Goal: Transaction & Acquisition: Book appointment/travel/reservation

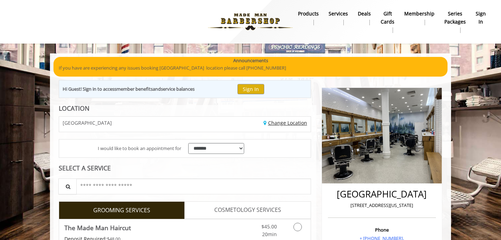
click at [283, 122] on link "Change Location" at bounding box center [285, 123] width 44 height 7
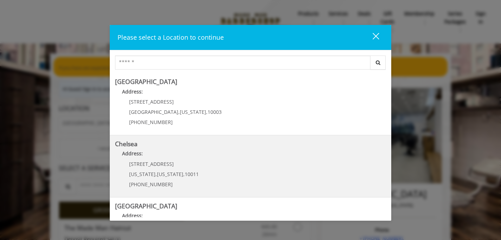
click at [144, 156] on p "Address:" at bounding box center [250, 155] width 271 height 11
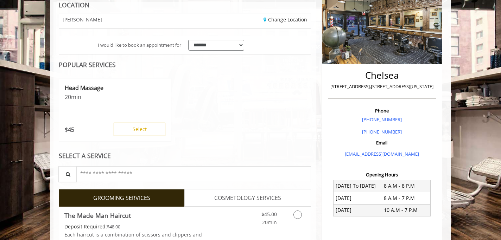
scroll to position [118, 0]
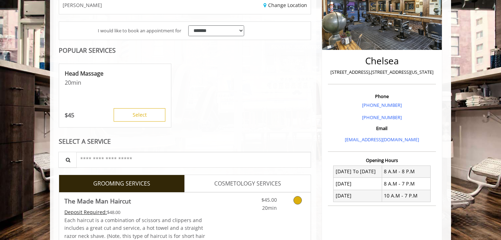
click at [298, 202] on icon "Grooming services" at bounding box center [297, 200] width 8 height 8
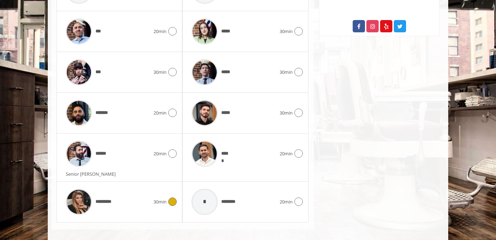
scroll to position [403, 0]
click at [300, 152] on icon at bounding box center [299, 154] width 8 height 8
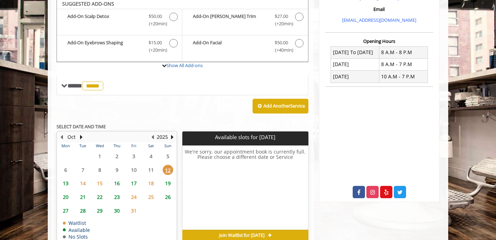
scroll to position [234, 0]
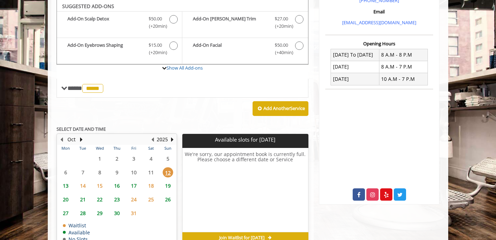
click at [66, 186] on span "13" at bounding box center [65, 186] width 11 height 10
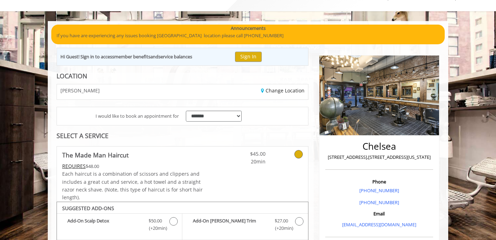
scroll to position [0, 0]
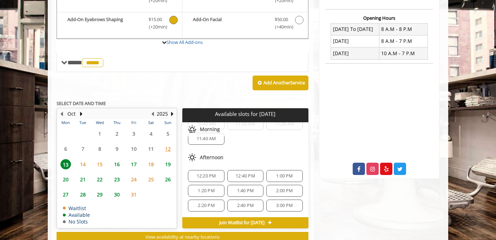
scroll to position [278, 0]
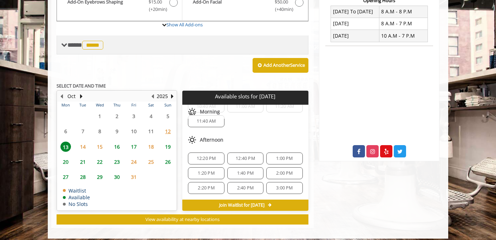
click at [68, 44] on span "**** ***** ********" at bounding box center [86, 45] width 38 height 6
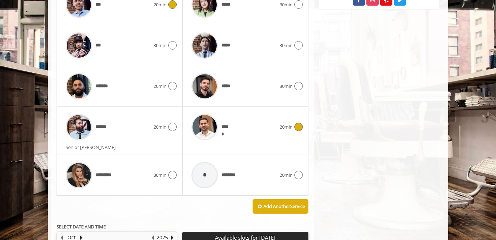
scroll to position [432, 0]
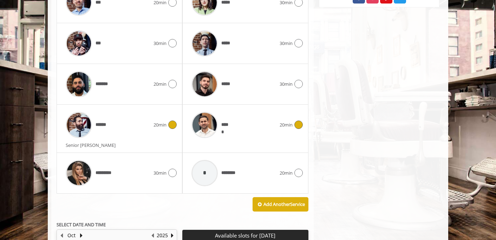
click at [175, 127] on icon at bounding box center [172, 125] width 8 height 8
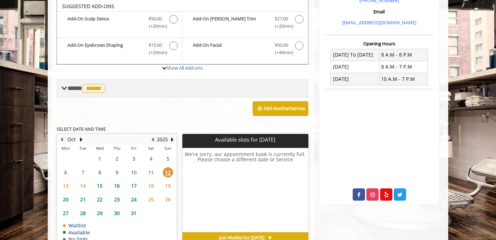
scroll to position [234, 0]
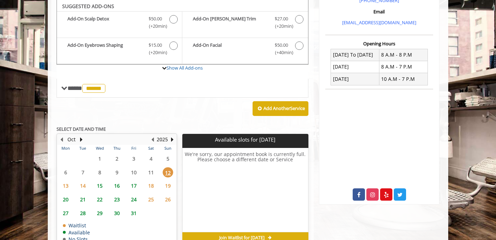
click at [64, 186] on span "13" at bounding box center [65, 186] width 11 height 10
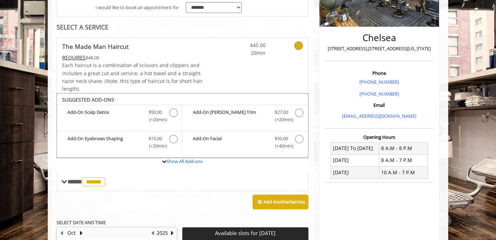
scroll to position [99, 0]
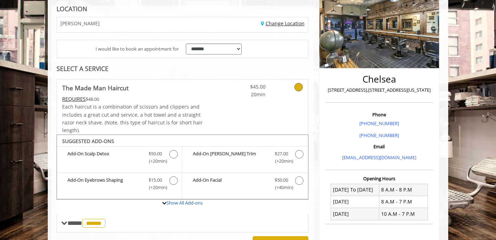
click at [285, 24] on link "Change Location" at bounding box center [283, 23] width 44 height 7
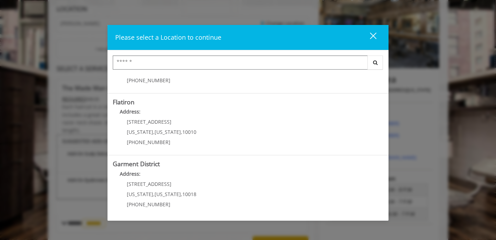
scroll to position [166, 0]
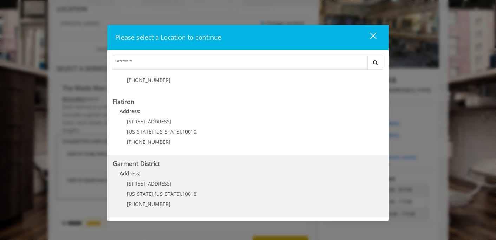
click at [159, 189] on div "1400 Broadway New York , New York , 10018 (212) 997-4247" at bounding box center [156, 196] width 87 height 31
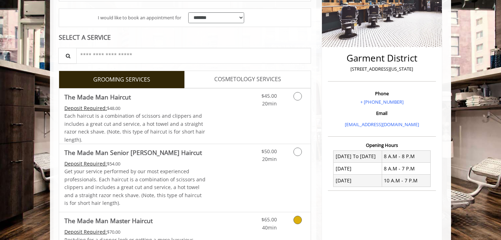
scroll to position [126, 0]
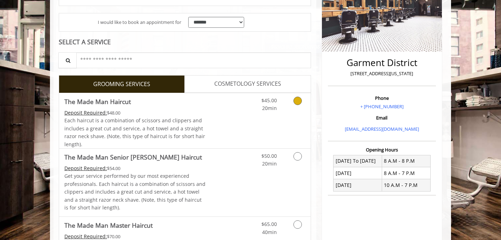
click at [295, 98] on icon "Grooming services" at bounding box center [297, 101] width 8 height 8
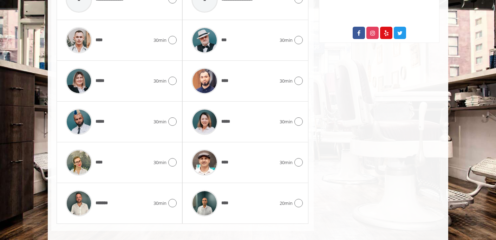
scroll to position [402, 0]
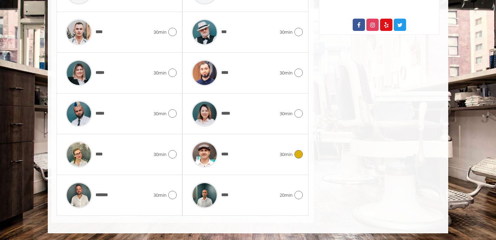
click at [301, 152] on icon at bounding box center [299, 154] width 8 height 8
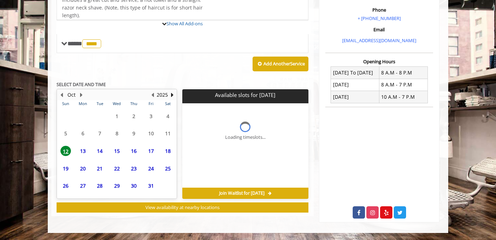
scroll to position [272, 0]
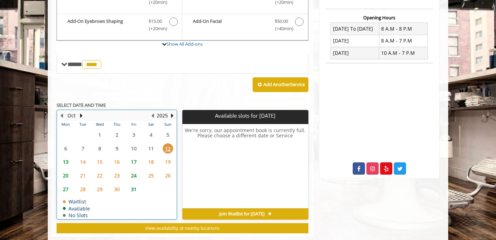
click at [65, 147] on table "Mon Tue Wed Thu Fri Sat Sun 29 30 1 2 3 4 5 6 7 8 9 10 11 12 13 14 15 16 17 18 …" at bounding box center [116, 170] width 119 height 98
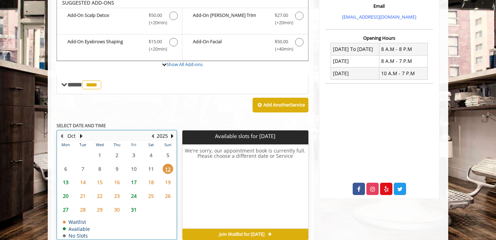
scroll to position [234, 0]
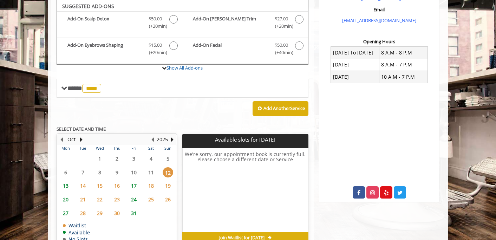
click at [64, 187] on span "13" at bounding box center [65, 186] width 11 height 10
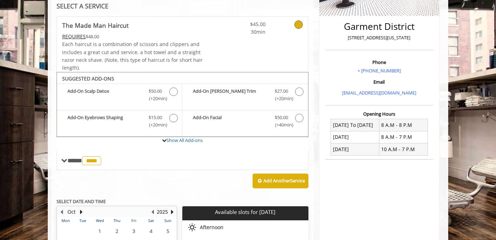
scroll to position [161, 0]
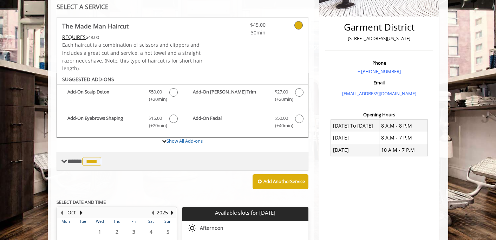
click at [70, 158] on span "**** **** ********" at bounding box center [85, 161] width 36 height 6
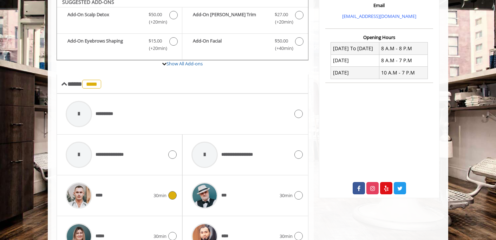
scroll to position [240, 0]
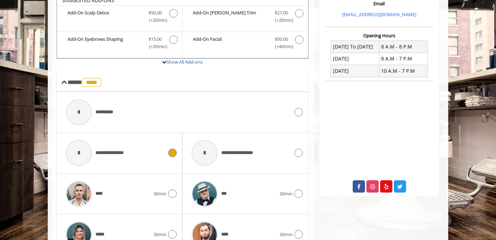
click at [172, 153] on icon at bounding box center [172, 153] width 8 height 8
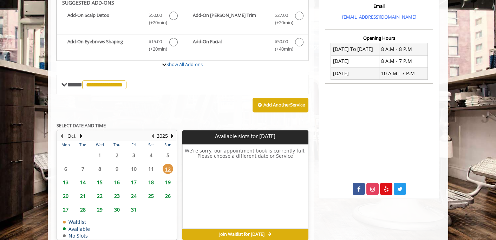
scroll to position [234, 0]
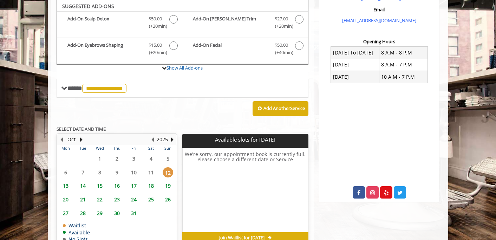
click at [66, 184] on span "13" at bounding box center [65, 186] width 11 height 10
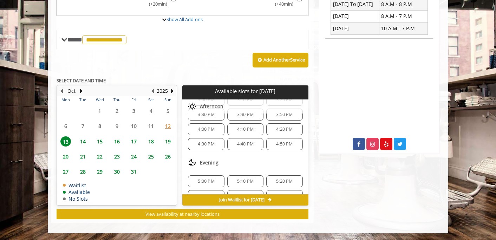
scroll to position [256, 0]
click at [204, 179] on span "5:00 PM" at bounding box center [206, 181] width 17 height 6
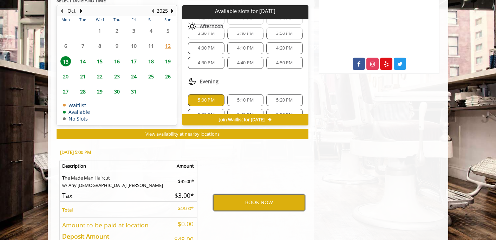
scroll to position [389, 0]
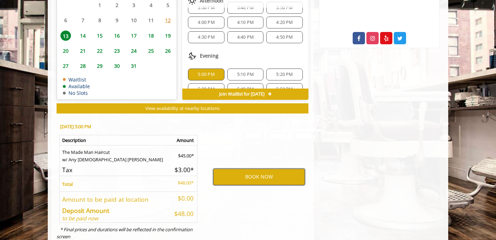
click at [249, 175] on button "BOOK NOW" at bounding box center [259, 177] width 92 height 16
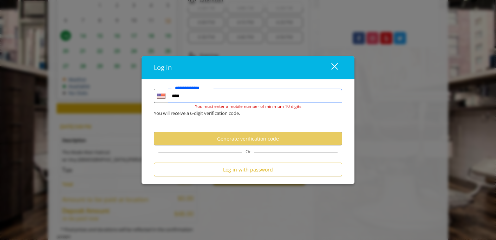
type input "*****"
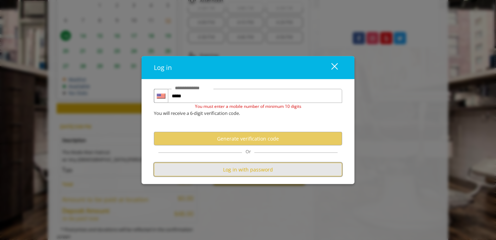
click at [253, 170] on button "Log in with password" at bounding box center [248, 170] width 188 height 14
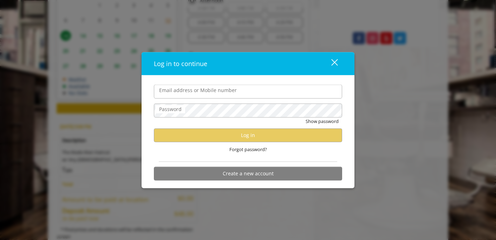
scroll to position [0, 0]
type input "**********"
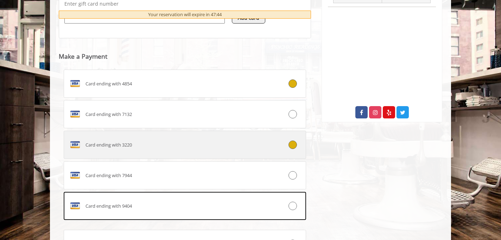
scroll to position [384, 0]
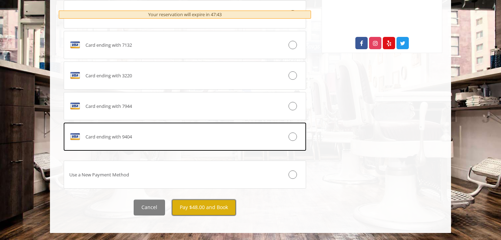
click at [199, 209] on button "Pay $48.00 and Book" at bounding box center [204, 208] width 64 height 16
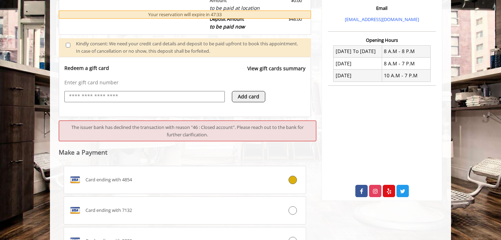
scroll to position [334, 0]
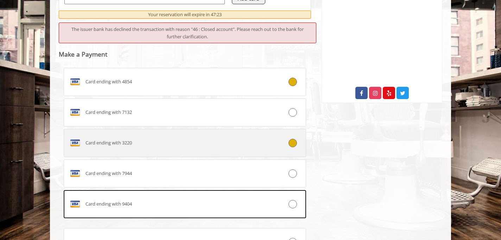
click at [292, 142] on icon at bounding box center [292, 143] width 8 height 8
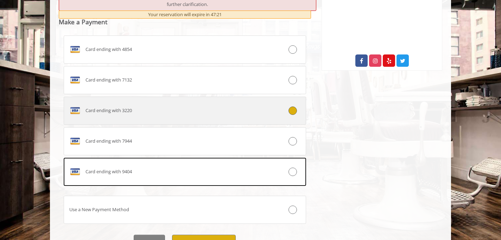
scroll to position [373, 0]
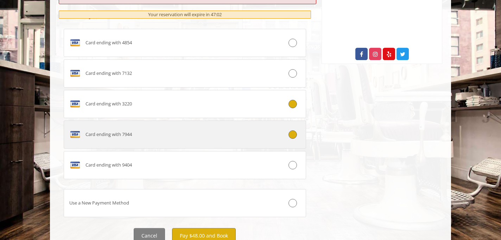
click at [293, 132] on icon at bounding box center [292, 134] width 8 height 8
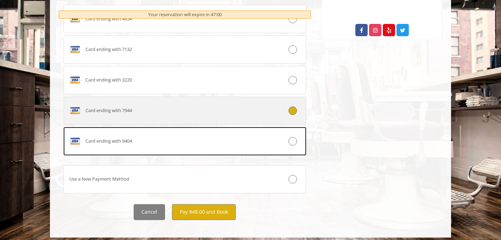
scroll to position [401, 0]
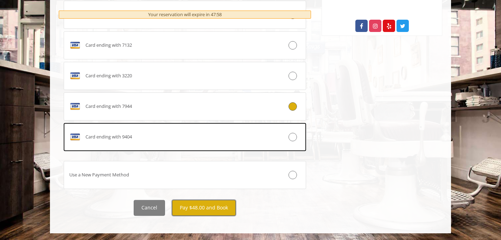
click at [203, 205] on button "Pay $48.00 and Book" at bounding box center [204, 208] width 64 height 16
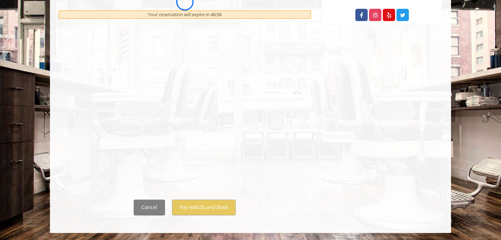
scroll to position [0, 0]
